Goal: Task Accomplishment & Management: Complete application form

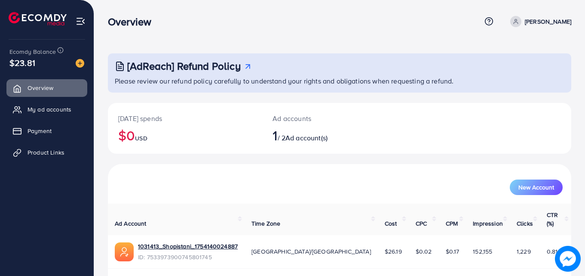
scroll to position [20, 0]
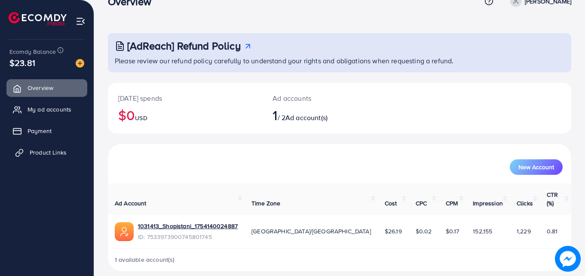
click at [67, 148] on link "Product Links" at bounding box center [46, 152] width 81 height 17
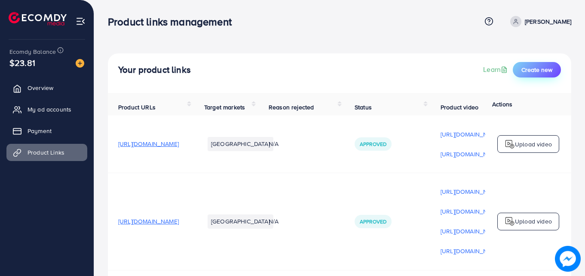
click at [535, 67] on span "Create new" at bounding box center [537, 69] width 31 height 9
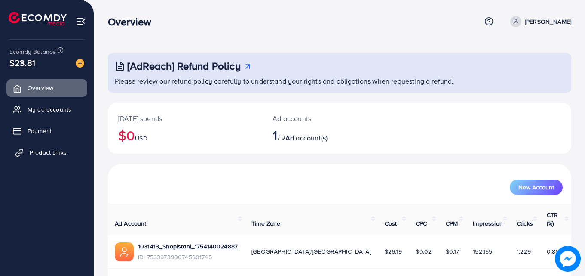
click at [37, 156] on span "Product Links" at bounding box center [48, 152] width 37 height 9
click at [51, 155] on span "Product Links" at bounding box center [48, 152] width 37 height 9
click at [45, 151] on span "Product Links" at bounding box center [48, 152] width 37 height 9
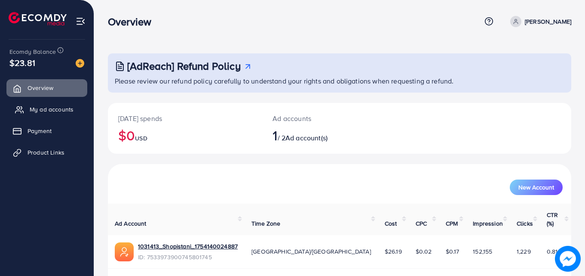
click at [42, 112] on span "My ad accounts" at bounding box center [52, 109] width 44 height 9
click at [47, 149] on span "Product Links" at bounding box center [48, 152] width 37 height 9
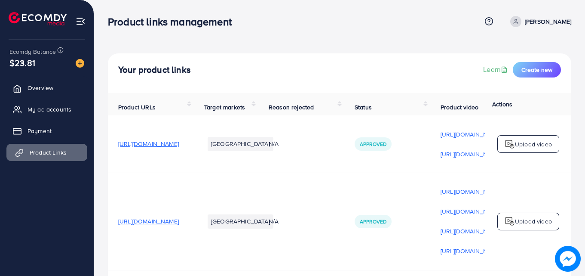
click at [24, 153] on link "Product Links" at bounding box center [46, 152] width 81 height 17
click at [532, 73] on span "Create new" at bounding box center [537, 69] width 31 height 9
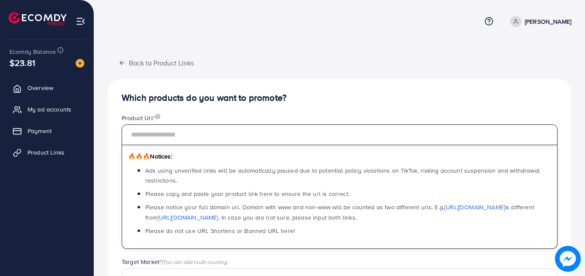
click at [209, 134] on input "text" at bounding box center [340, 134] width 436 height 21
paste input "**********"
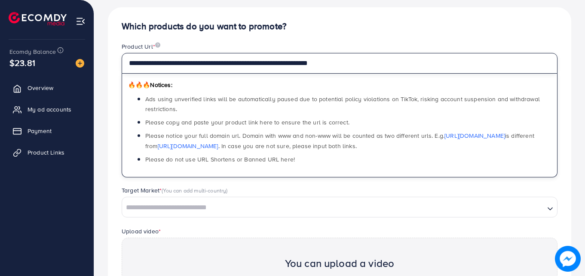
scroll to position [68, 0]
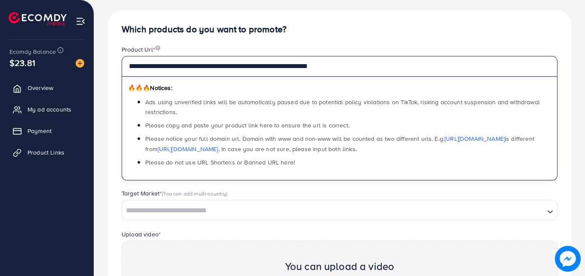
type input "**********"
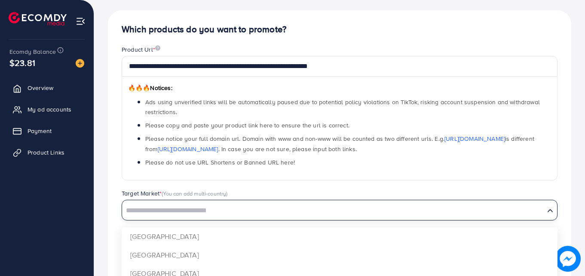
click at [159, 209] on input "Search for option" at bounding box center [333, 210] width 421 height 13
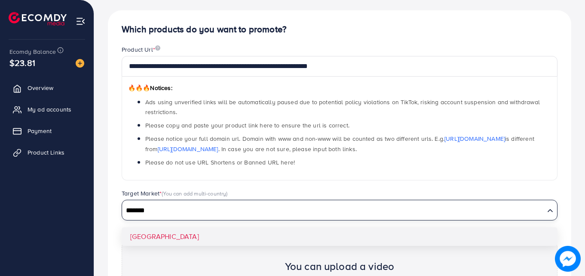
type input "*******"
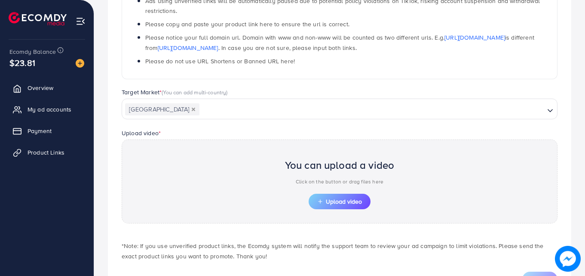
scroll to position [171, 0]
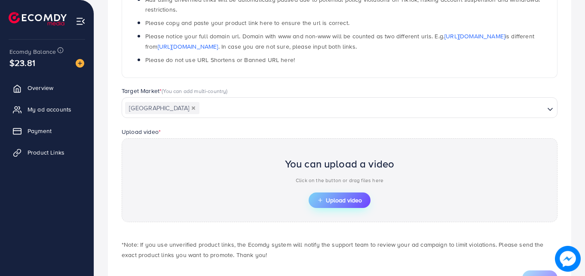
click at [329, 200] on span "Upload video" at bounding box center [339, 200] width 45 height 6
click at [320, 203] on button "Upload video" at bounding box center [340, 199] width 62 height 15
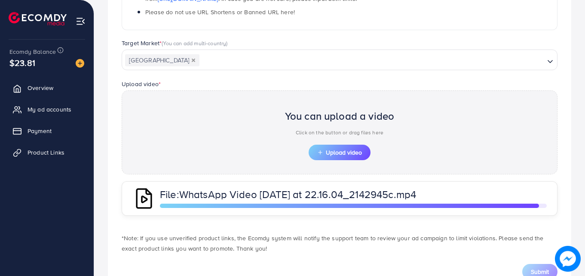
scroll to position [249, 0]
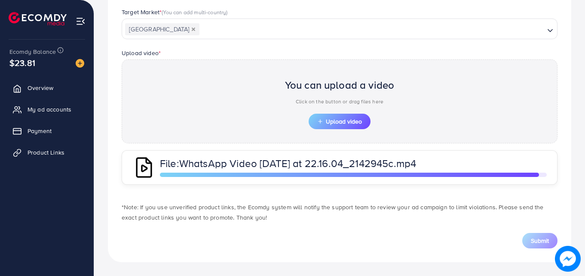
click at [141, 163] on img at bounding box center [143, 167] width 23 height 23
click at [344, 120] on span "Upload video" at bounding box center [339, 121] width 45 height 6
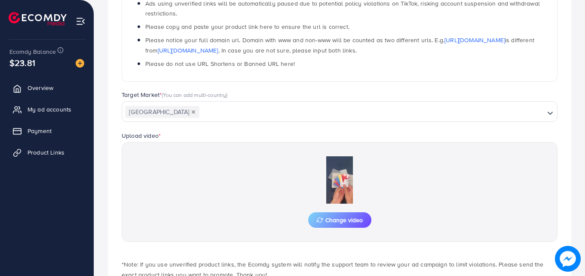
scroll to position [224, 0]
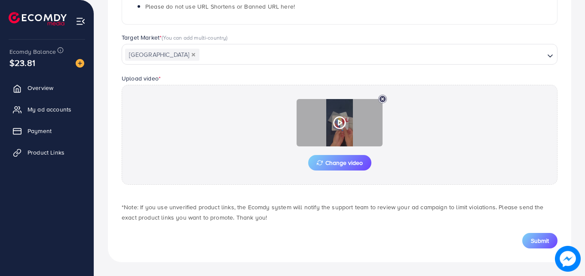
click at [336, 126] on icon at bounding box center [340, 123] width 14 height 14
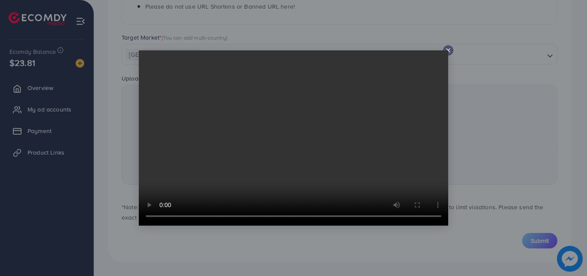
click at [447, 49] on icon at bounding box center [448, 50] width 7 height 7
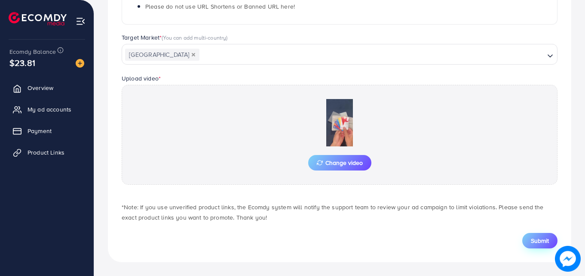
click at [530, 238] on button "Submit" at bounding box center [540, 240] width 35 height 15
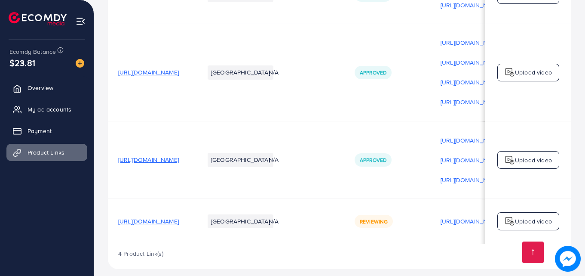
scroll to position [161, 0]
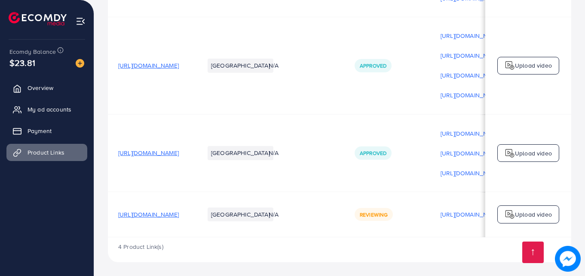
click at [388, 214] on span "Reviewing" at bounding box center [374, 214] width 28 height 7
click at [179, 211] on span "[URL][DOMAIN_NAME]" at bounding box center [148, 214] width 61 height 9
drag, startPoint x: 357, startPoint y: 234, endPoint x: 386, endPoint y: 239, distance: 29.2
click at [386, 239] on div "Product URLs Target markets Reason rejected Status Product video Status video A…" at bounding box center [340, 99] width 464 height 325
click at [385, 247] on div "4 Product Link(s)" at bounding box center [340, 249] width 464 height 25
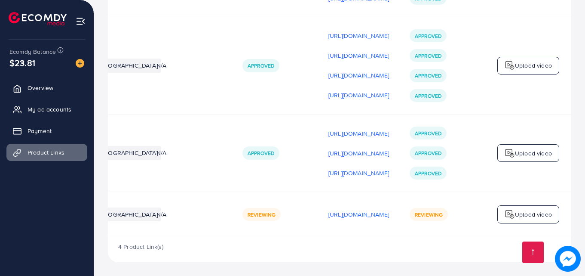
scroll to position [0, 218]
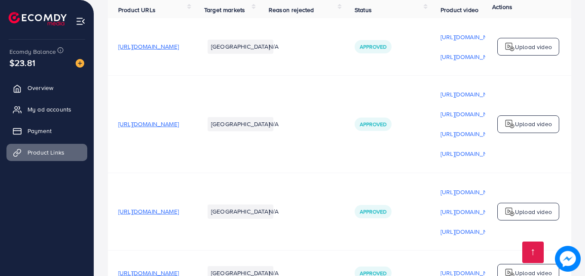
scroll to position [161, 0]
